Goal: Task Accomplishment & Management: Use online tool/utility

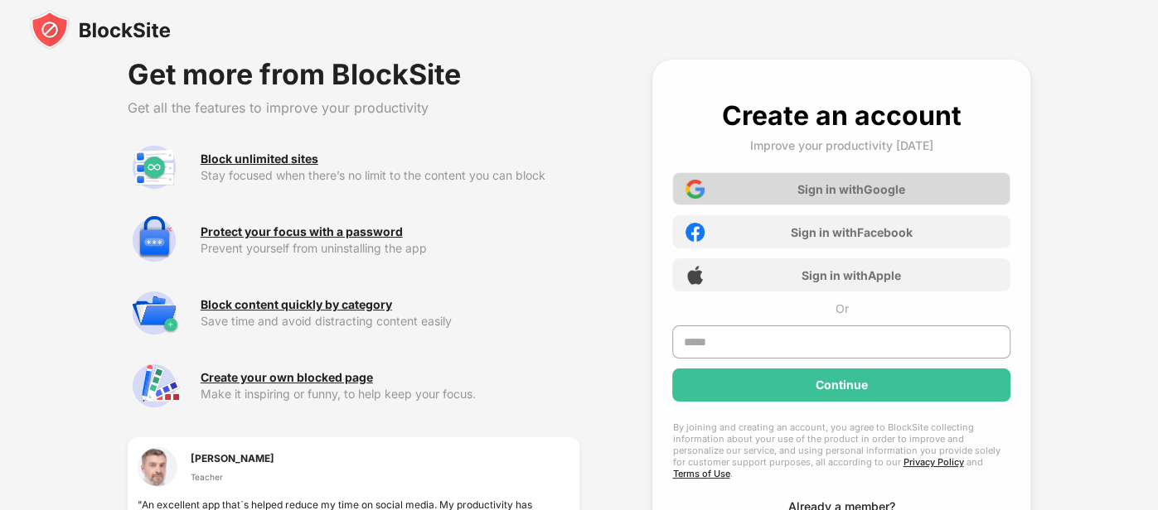
click at [686, 201] on div "Sign in with Google" at bounding box center [841, 188] width 338 height 33
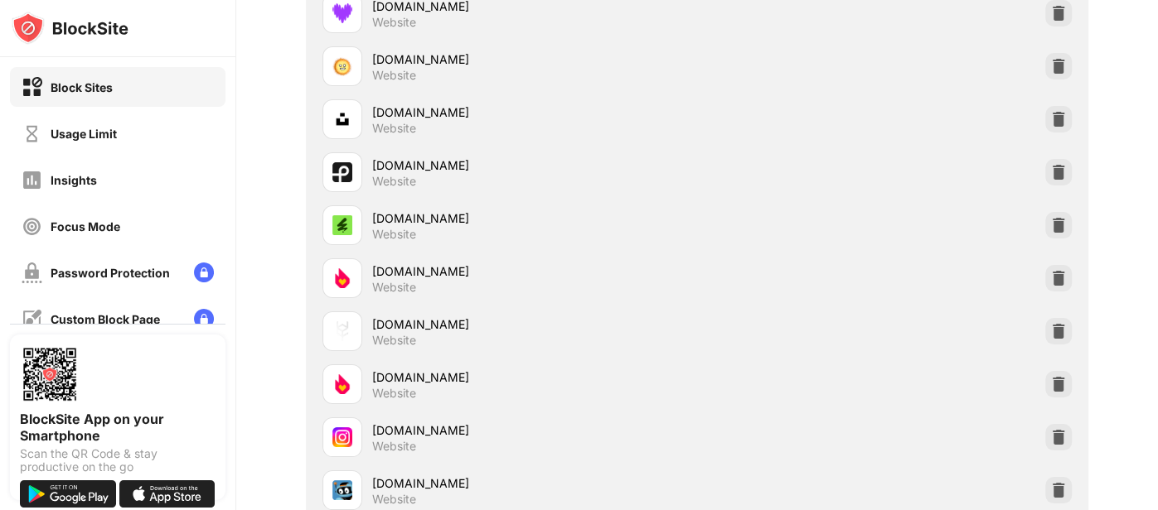
scroll to position [1127, 0]
click at [1056, 282] on img at bounding box center [1058, 276] width 17 height 17
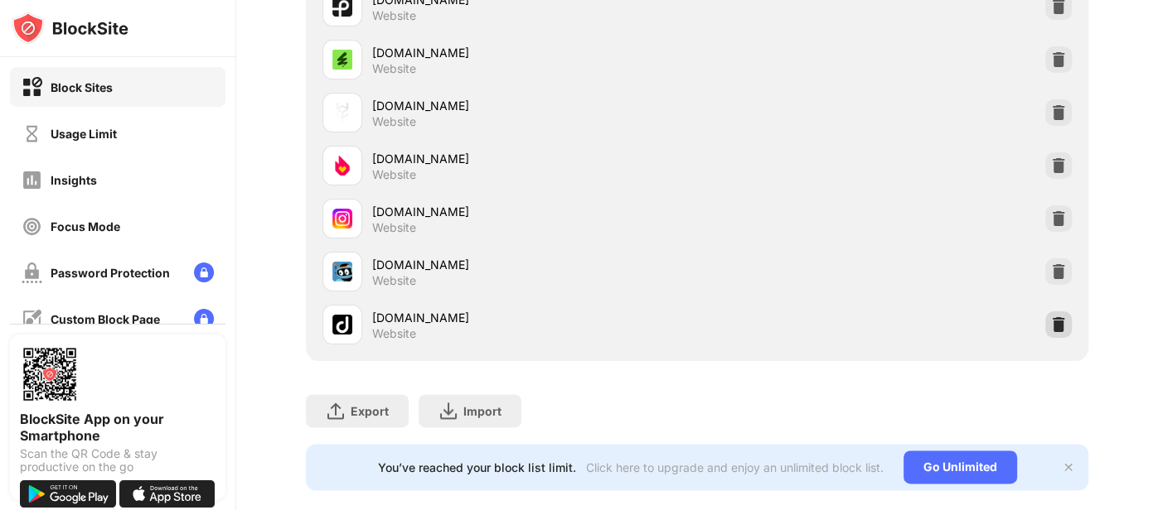
scroll to position [1315, 0]
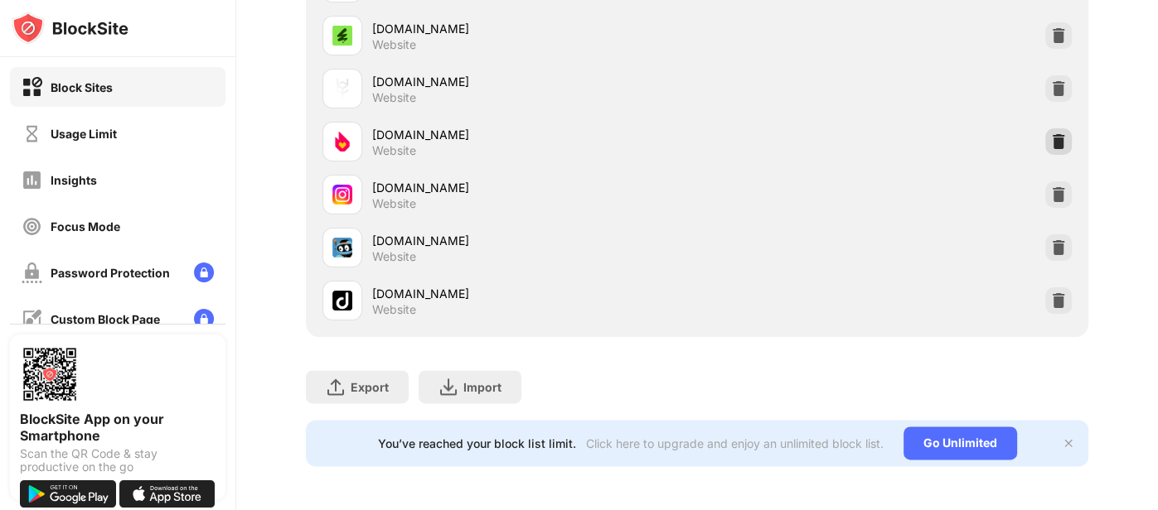
click at [1056, 148] on div at bounding box center [1058, 141] width 27 height 27
click at [1058, 302] on img at bounding box center [1058, 300] width 17 height 17
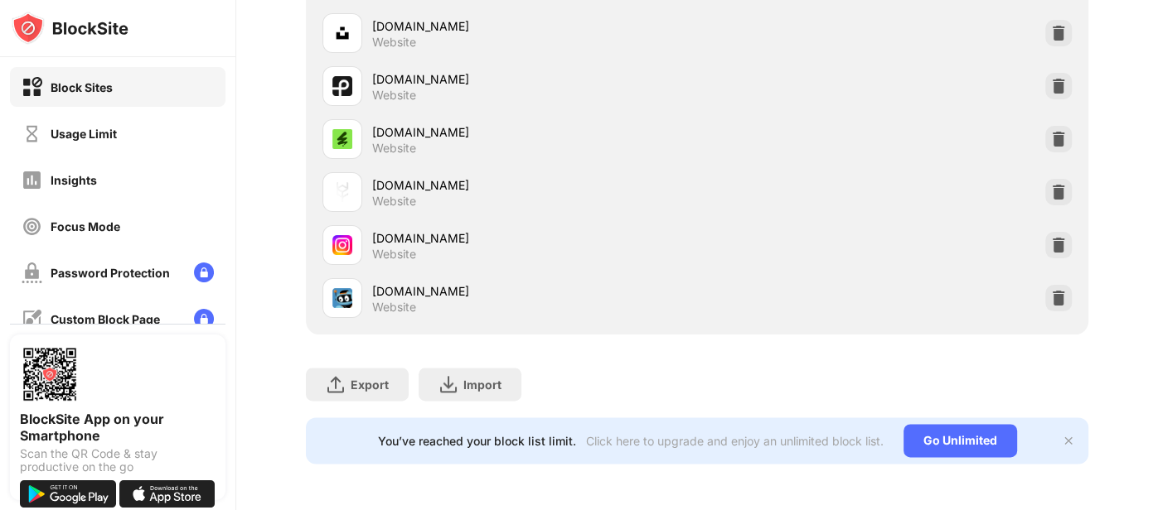
scroll to position [1209, 0]
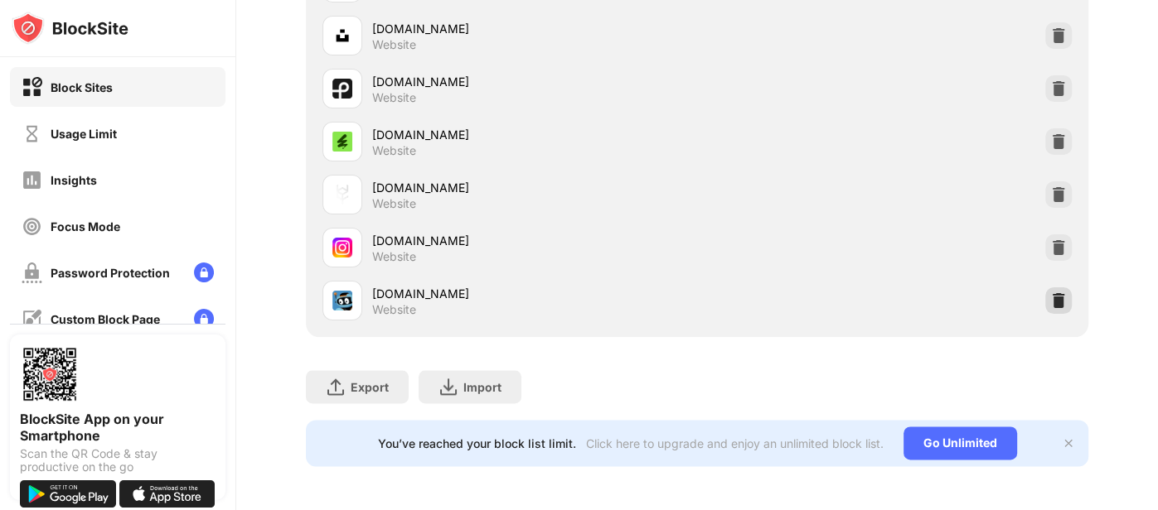
click at [1056, 301] on img at bounding box center [1058, 300] width 17 height 17
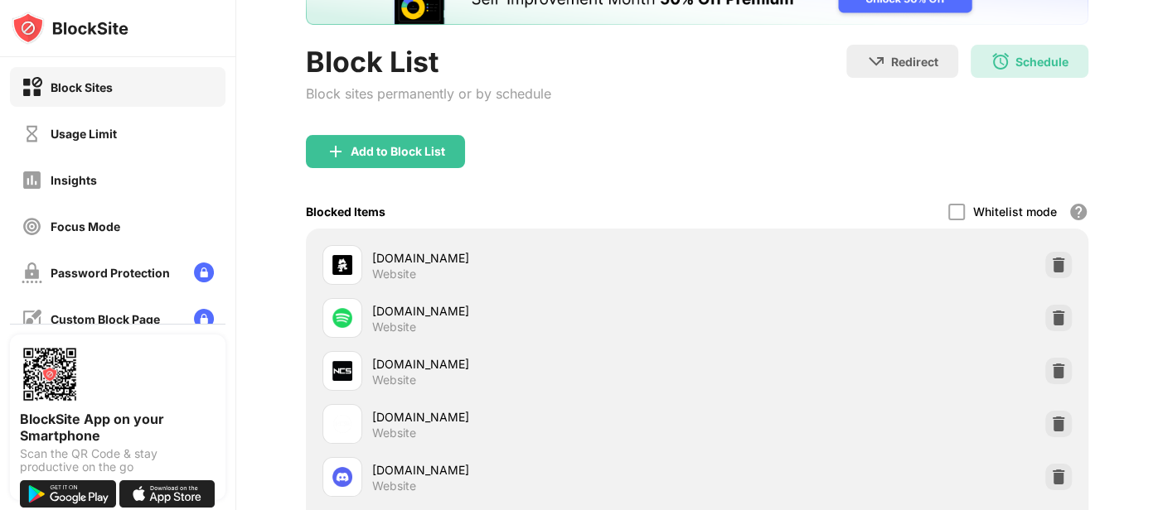
scroll to position [73, 0]
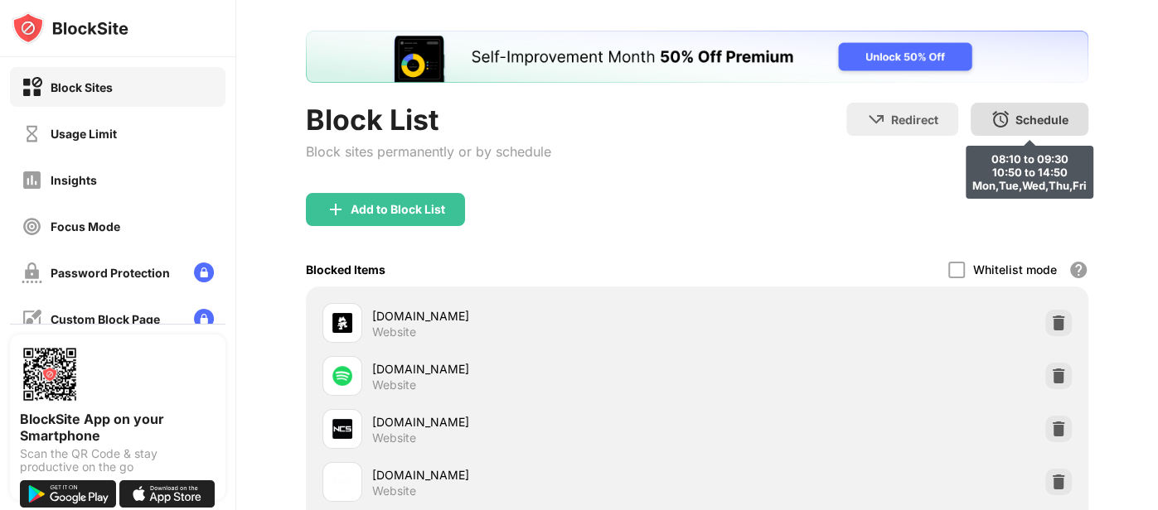
click at [1045, 128] on div "Schedule 08:10 to 09:30 10:50 to 14:50 Mon,Tue,Wed,Thu,Fri" at bounding box center [1029, 119] width 118 height 33
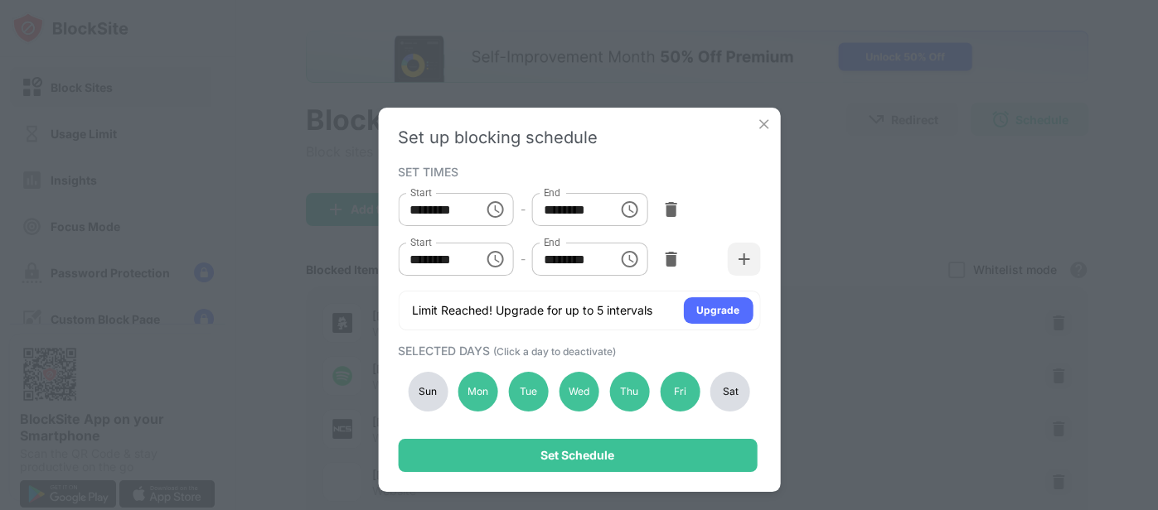
click at [662, 477] on div "Set up blocking schedule SET TIMES Start ******** Start - End ******** End Star…" at bounding box center [579, 300] width 402 height 384
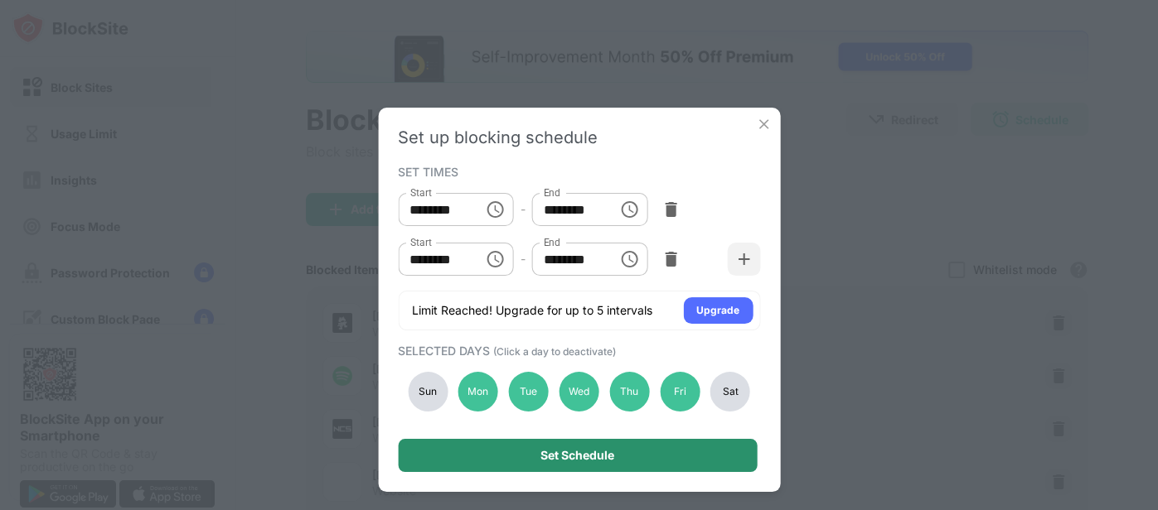
click at [657, 471] on div "Set Schedule" at bounding box center [577, 455] width 359 height 33
